Goal: Task Accomplishment & Management: Manage account settings

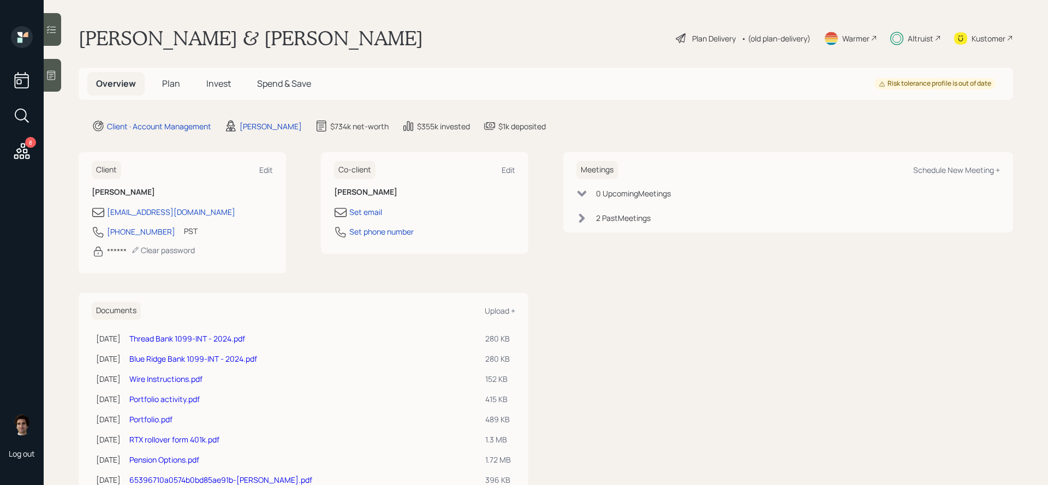
click at [181, 91] on h5 "Plan" at bounding box center [170, 83] width 35 height 23
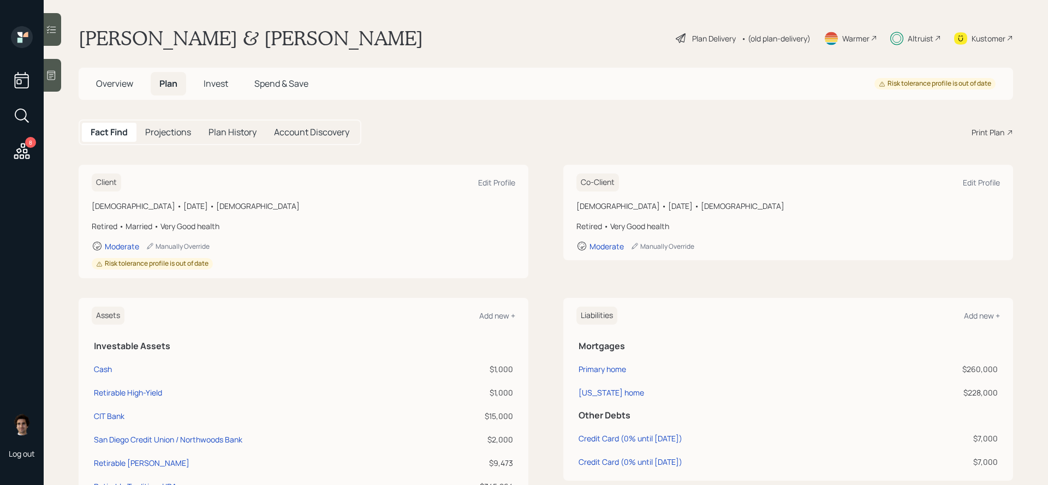
click at [195, 83] on h5 "Invest" at bounding box center [216, 83] width 42 height 23
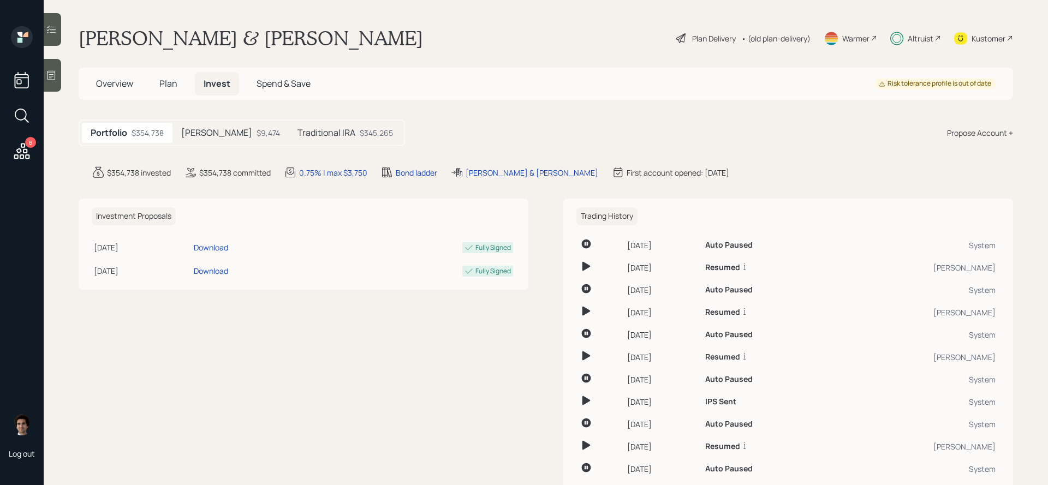
click at [289, 139] on div "Traditional IRA $345,265" at bounding box center [345, 133] width 113 height 20
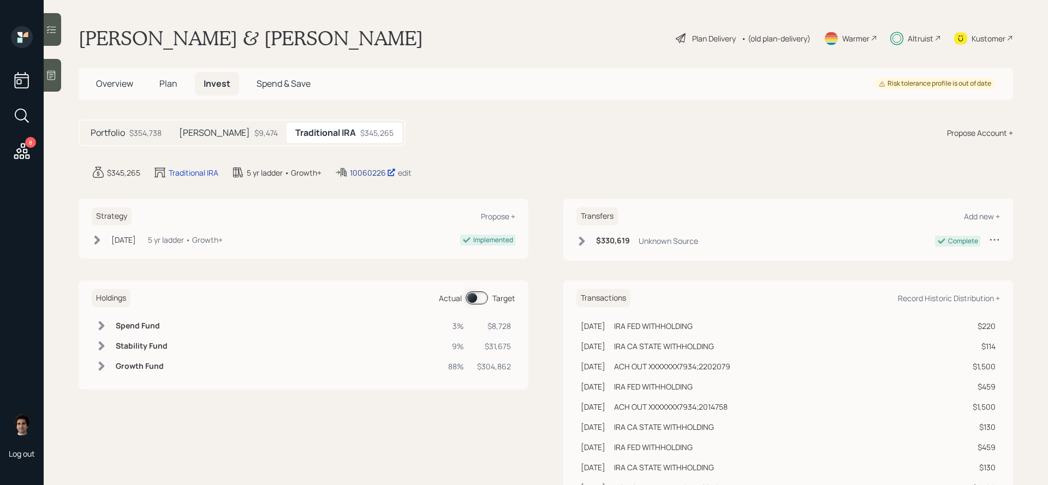
click at [372, 169] on div "10060226" at bounding box center [373, 172] width 46 height 11
